Goal: Contribute content

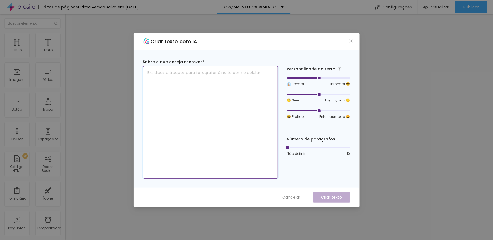
click at [203, 75] on textarea at bounding box center [210, 122] width 135 height 112
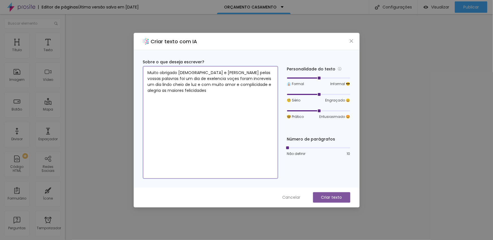
type textarea "Muito obrigado [DEMOGRAPHIC_DATA] e [PERSON_NAME] pelas vossas palavras foi um …"
click at [333, 201] on button "Criar texto" at bounding box center [331, 197] width 37 height 10
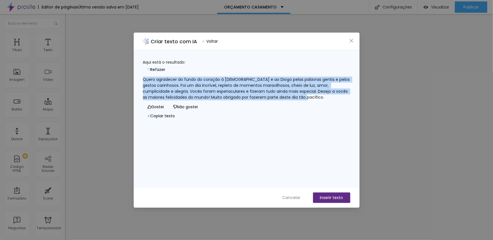
drag, startPoint x: 343, startPoint y: 94, endPoint x: 151, endPoint y: 73, distance: 193.2
click at [151, 77] on div "Quero agradecer do fundo do coração à [DEMOGRAPHIC_DATA] e ao Diogo pelas palav…" at bounding box center [246, 89] width 207 height 24
copy font "Quero agradecer do fundo do coração à [DEMOGRAPHIC_DATA] e ao Diogo pelas palav…"
click at [351, 41] on icon "fechar" at bounding box center [351, 40] width 5 height 5
